Goal: Task Accomplishment & Management: Manage account settings

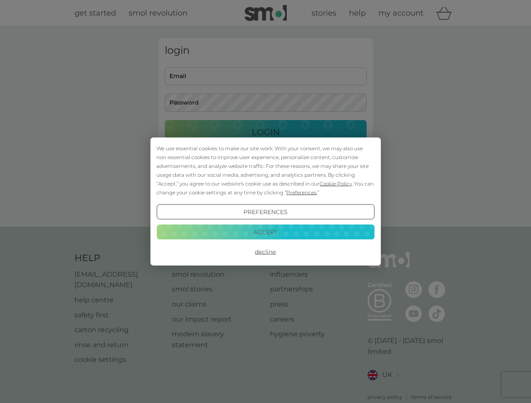
click at [336, 184] on span "Cookie Policy" at bounding box center [335, 184] width 32 height 6
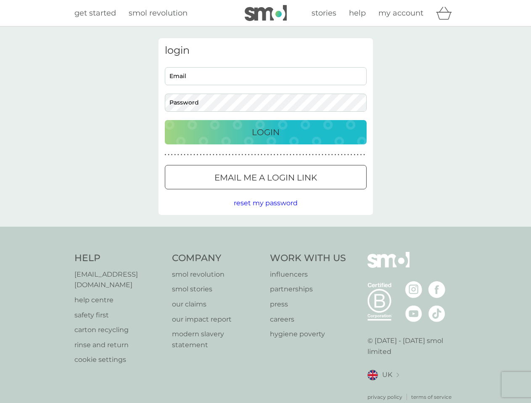
click at [300, 192] on div "login Email Password Login ● ● ● ● ● ● ● ● ● ● ● ● ● ● ● ● ● ● ● ● ● ● ● ● ● ● …" at bounding box center [265, 126] width 214 height 177
click at [265, 212] on div "login Email Password Login ● ● ● ● ● ● ● ● ● ● ● ● ● ● ● ● ● ● ● ● ● ● ● ● ● ● …" at bounding box center [265, 126] width 214 height 177
click at [265, 252] on div "Help [EMAIL_ADDRESS][DOMAIN_NAME] help centre safety first carton recycling rin…" at bounding box center [265, 326] width 382 height 149
click at [265, 232] on div "Help [EMAIL_ADDRESS][DOMAIN_NAME] help centre safety first carton recycling rin…" at bounding box center [265, 327] width 531 height 200
